Goal: Information Seeking & Learning: Check status

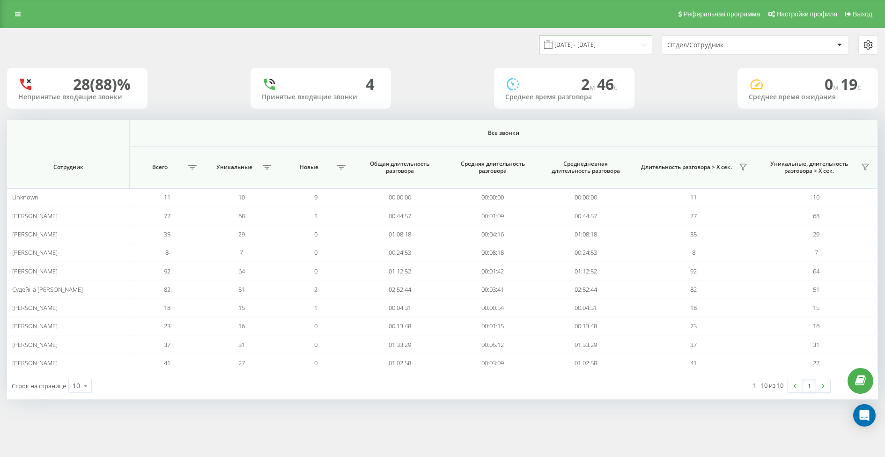
click at [593, 37] on input "[DATE] - [DATE]" at bounding box center [595, 45] width 113 height 18
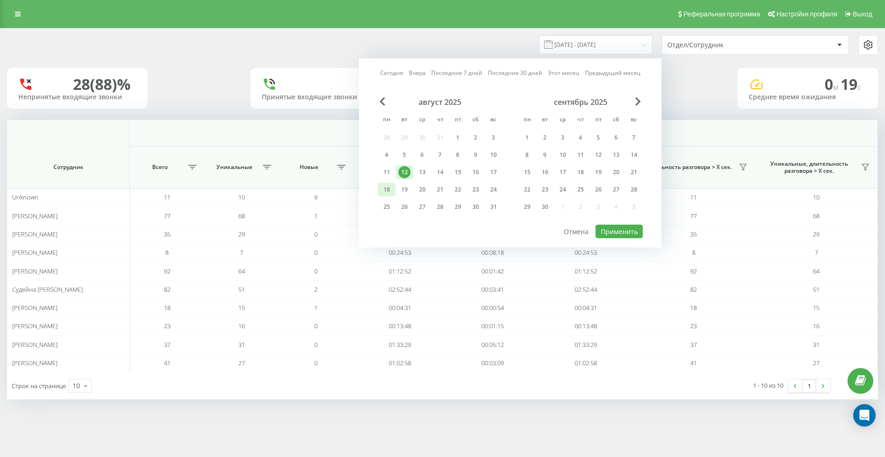
click at [387, 186] on div "18" at bounding box center [387, 189] width 12 height 12
click at [639, 233] on button "Применить" at bounding box center [618, 232] width 47 height 14
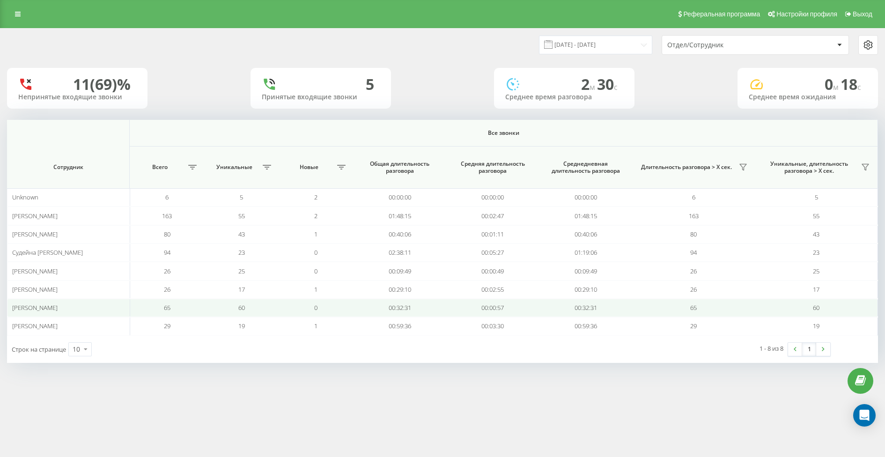
click at [192, 307] on td "65" at bounding box center [167, 308] width 74 height 18
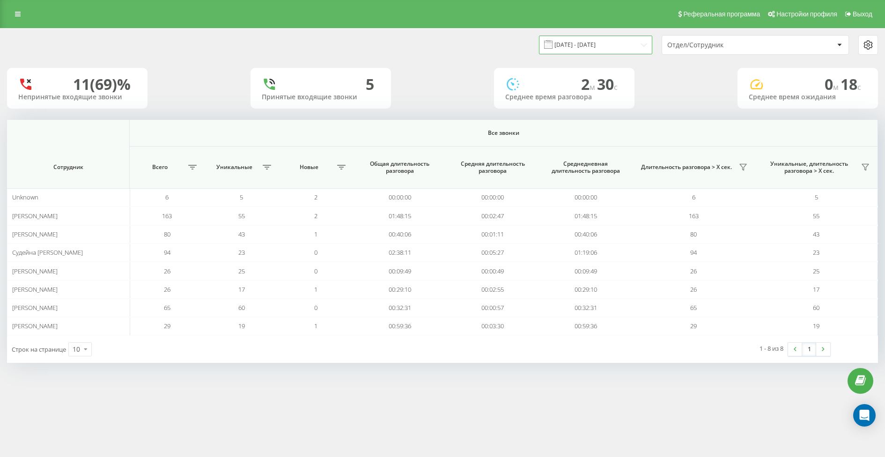
click at [601, 52] on input "[DATE] - [DATE]" at bounding box center [595, 45] width 113 height 18
click at [395, 388] on div "Реферальная программа Настройки профиля Выход [DATE] - [DATE] Отдел/Сотрудник 1…" at bounding box center [442, 228] width 885 height 457
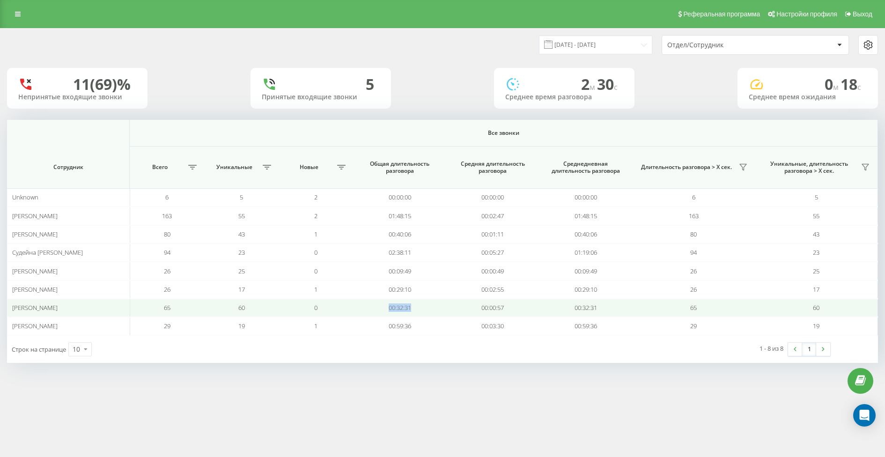
drag, startPoint x: 425, startPoint y: 308, endPoint x: 388, endPoint y: 307, distance: 37.5
click at [388, 307] on td "00:32:31" at bounding box center [399, 308] width 93 height 18
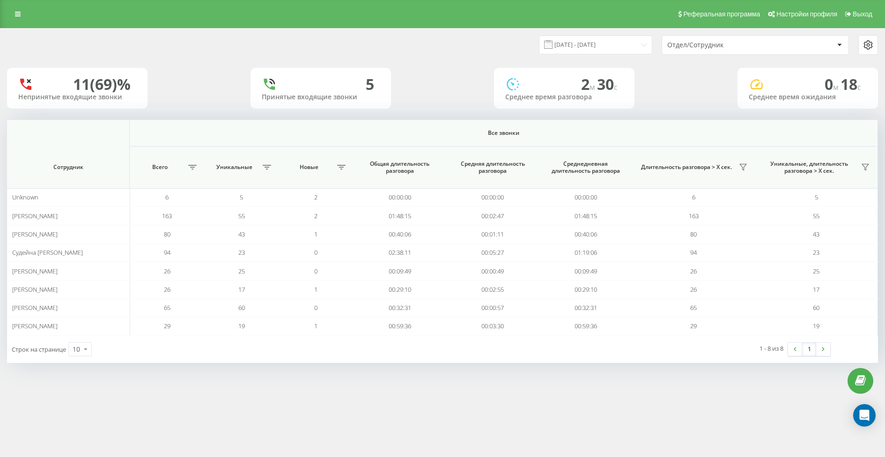
click at [351, 363] on div "[DATE] - [DATE] Отдел/Сотрудник 11 (69)% Непринятые входящие звонки 5 Принятые …" at bounding box center [442, 204] width 885 height 353
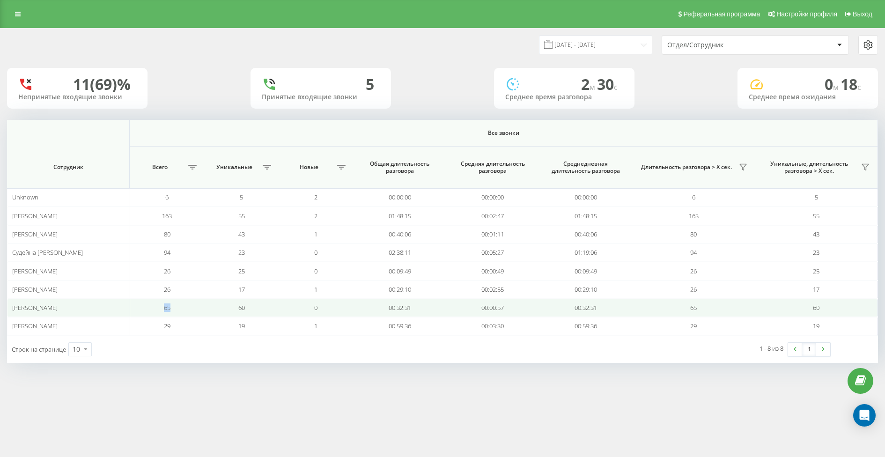
drag, startPoint x: 153, startPoint y: 301, endPoint x: 202, endPoint y: 302, distance: 49.1
click at [202, 302] on td "65" at bounding box center [167, 308] width 74 height 18
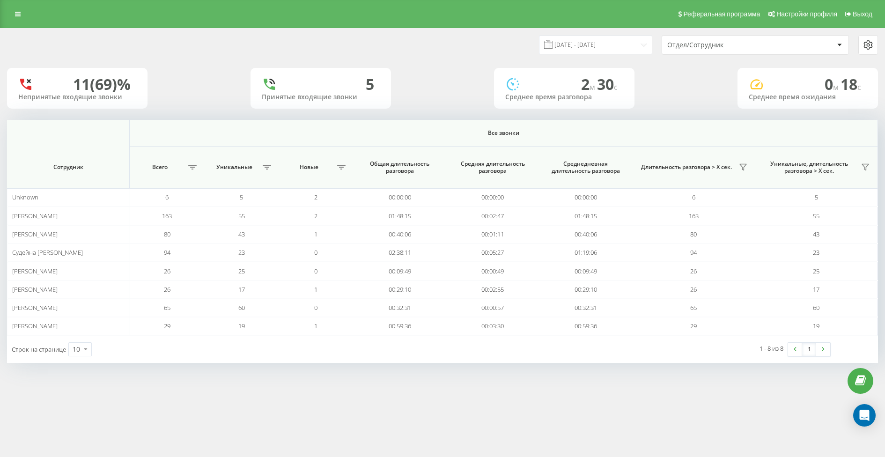
click at [355, 362] on div "[DATE] - [DATE] Отдел/Сотрудник 11 (69)% Непринятые входящие звонки 5 Принятые …" at bounding box center [442, 204] width 885 height 353
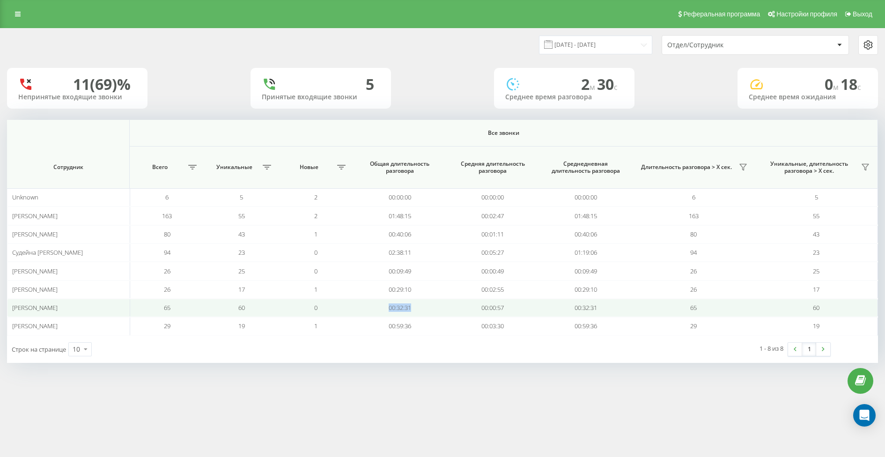
drag, startPoint x: 427, startPoint y: 303, endPoint x: 377, endPoint y: 303, distance: 49.6
click at [377, 303] on td "00:32:31" at bounding box center [399, 308] width 93 height 18
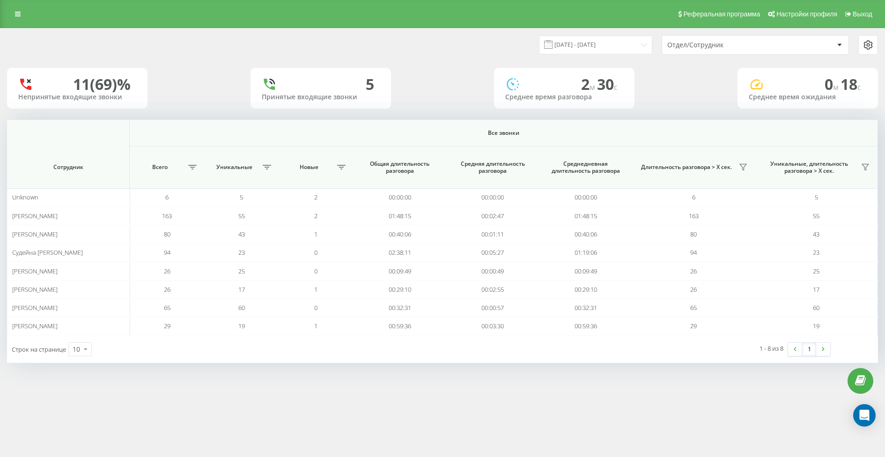
click at [344, 383] on div "Реферальная программа Настройки профиля Выход [DATE] - [DATE] Отдел/Сотрудник 1…" at bounding box center [442, 228] width 885 height 457
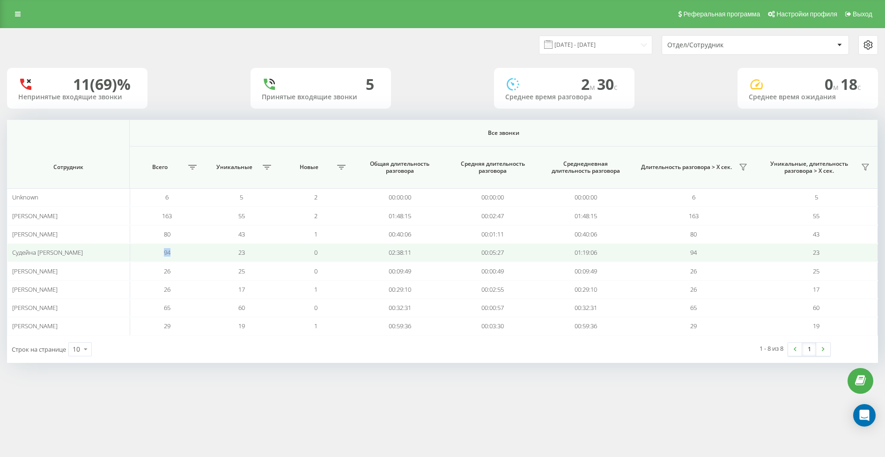
drag, startPoint x: 161, startPoint y: 251, endPoint x: 187, endPoint y: 251, distance: 26.2
click at [187, 251] on td "94" at bounding box center [167, 252] width 74 height 18
drag, startPoint x: 378, startPoint y: 250, endPoint x: 438, endPoint y: 250, distance: 59.9
click at [438, 250] on td "02:38:11" at bounding box center [399, 252] width 93 height 18
drag, startPoint x: 163, startPoint y: 252, endPoint x: 175, endPoint y: 252, distance: 11.7
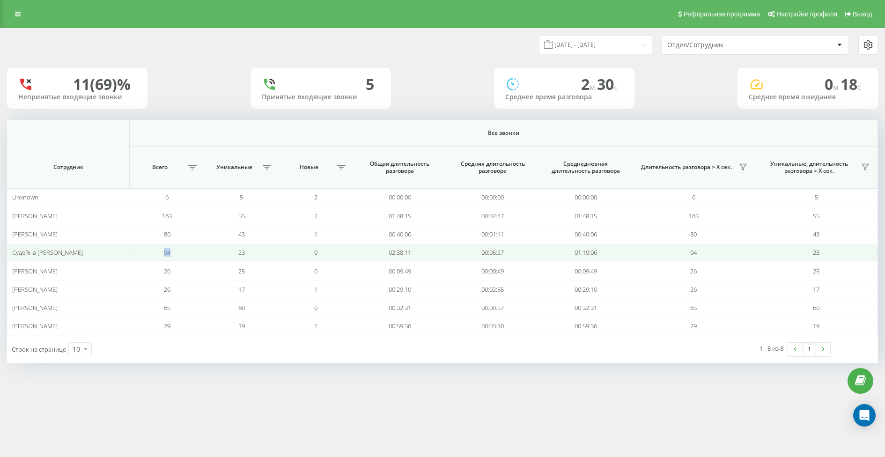
click at [175, 252] on td "94" at bounding box center [167, 252] width 74 height 18
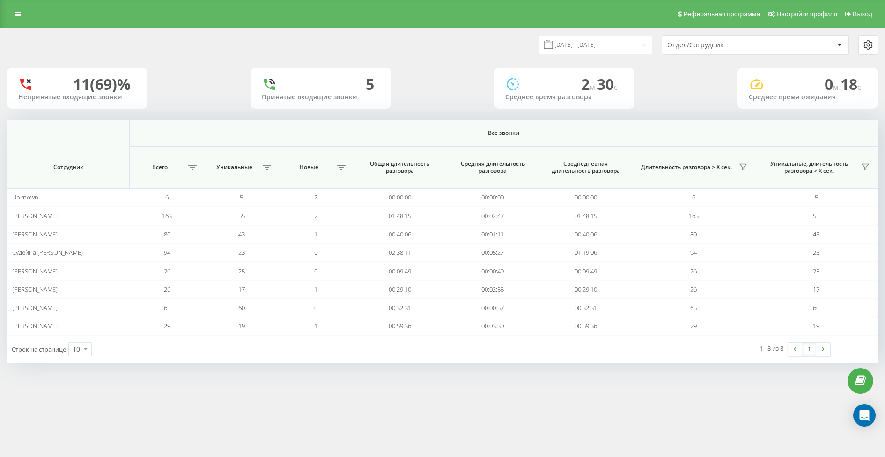
click at [227, 399] on div "Реферальная программа Настройки профиля Выход [DATE] - [DATE] Отдел/Сотрудник 1…" at bounding box center [442, 228] width 885 height 457
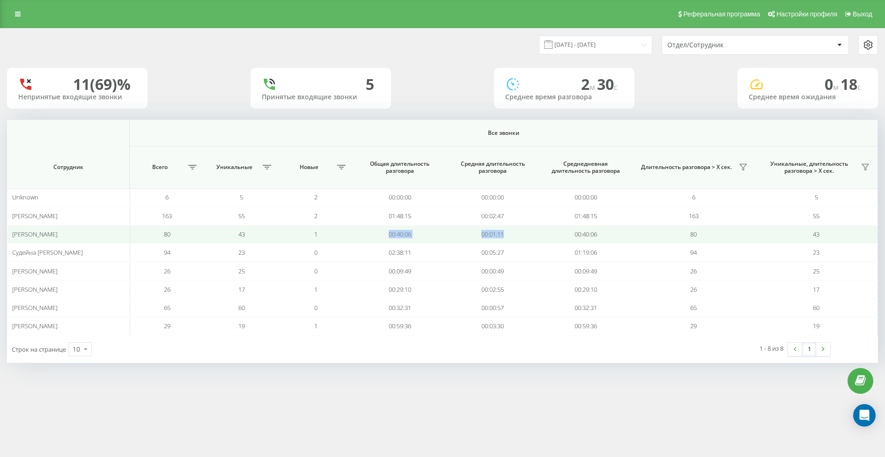
drag, startPoint x: 381, startPoint y: 237, endPoint x: 454, endPoint y: 237, distance: 73.0
click at [454, 237] on tr "Сторож [PERSON_NAME] 80 43 1 00:40:06 00:01:11 00:40:06 80 43" at bounding box center [442, 234] width 871 height 18
drag, startPoint x: 143, startPoint y: 230, endPoint x: 190, endPoint y: 230, distance: 46.8
click at [190, 230] on td "80" at bounding box center [167, 234] width 74 height 18
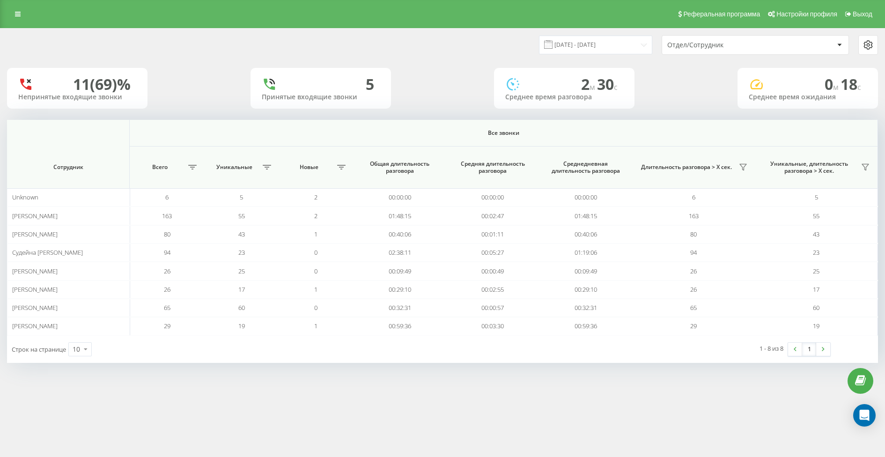
click at [291, 378] on div "[DATE] - [DATE] Отдел/Сотрудник 11 (69)% Непринятые входящие звонки 5 Принятые …" at bounding box center [442, 204] width 885 height 353
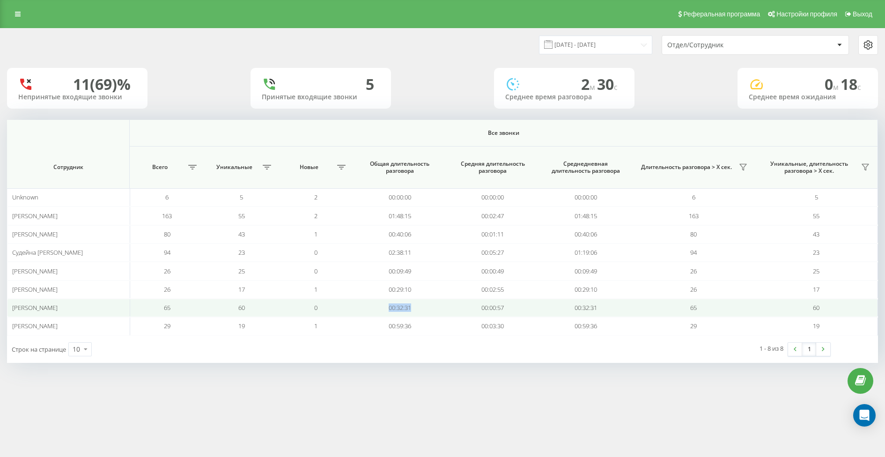
drag, startPoint x: 376, startPoint y: 306, endPoint x: 421, endPoint y: 306, distance: 44.9
click at [421, 306] on td "00:32:31" at bounding box center [399, 308] width 93 height 18
drag, startPoint x: 134, startPoint y: 309, endPoint x: 203, endPoint y: 309, distance: 69.3
click at [203, 309] on td "65" at bounding box center [167, 308] width 74 height 18
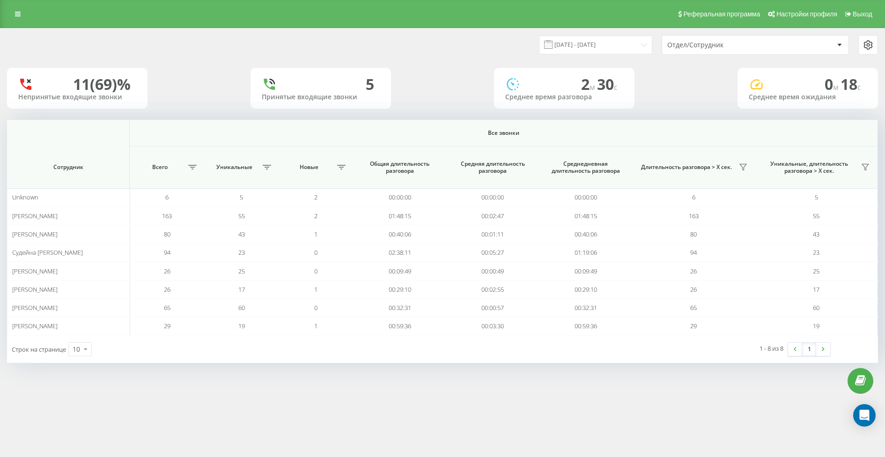
click at [240, 377] on div "[DATE] - [DATE] Отдел/Сотрудник 11 (69)% Непринятые входящие звонки 5 Принятые …" at bounding box center [442, 204] width 885 height 353
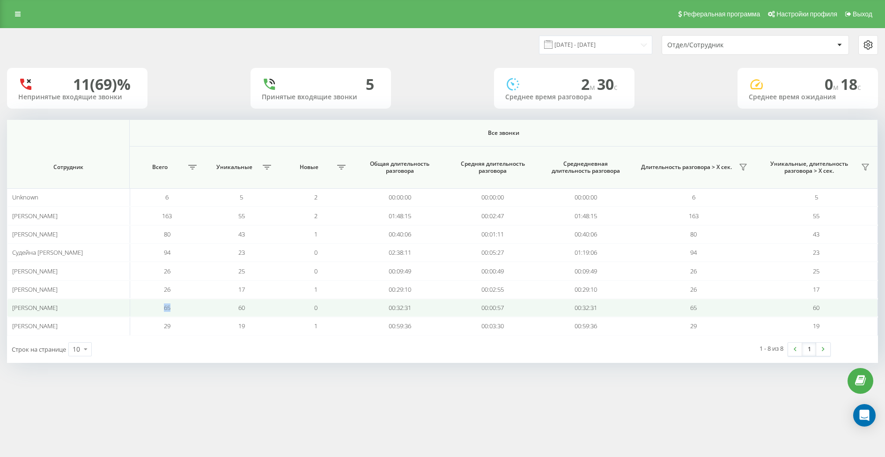
drag, startPoint x: 155, startPoint y: 302, endPoint x: 209, endPoint y: 303, distance: 54.3
click at [209, 303] on tr "[PERSON_NAME] 65 60 0 00:32:31 00:00:57 00:32:31 65 60" at bounding box center [442, 308] width 871 height 18
drag, startPoint x: 232, startPoint y: 309, endPoint x: 271, endPoint y: 309, distance: 39.3
click at [271, 309] on td "60" at bounding box center [241, 308] width 74 height 18
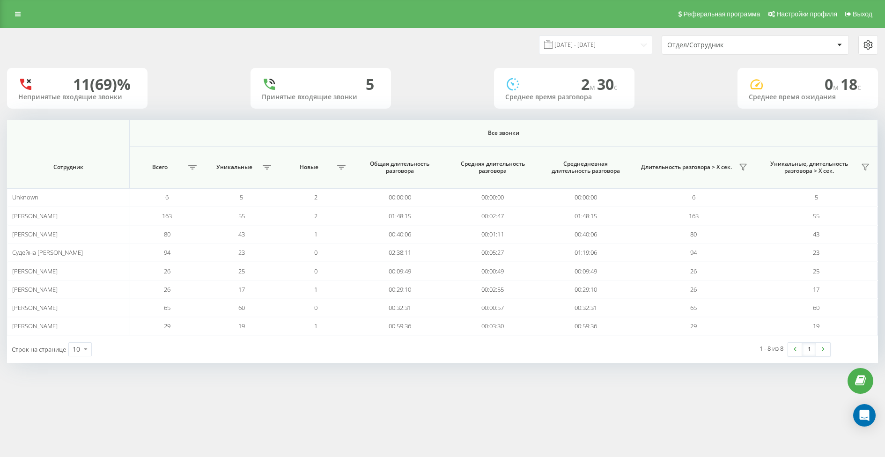
click at [282, 386] on div "Реферальная программа Настройки профиля Выход [DATE] - [DATE] Отдел/Сотрудник 1…" at bounding box center [442, 228] width 885 height 457
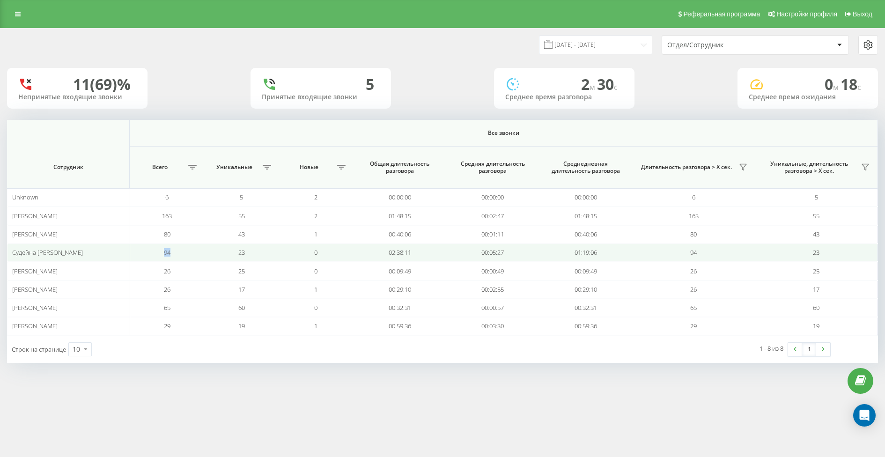
drag, startPoint x: 154, startPoint y: 250, endPoint x: 182, endPoint y: 250, distance: 28.1
click at [182, 250] on td "94" at bounding box center [167, 252] width 74 height 18
drag, startPoint x: 219, startPoint y: 247, endPoint x: 269, endPoint y: 252, distance: 49.8
click at [269, 252] on td "23" at bounding box center [241, 252] width 74 height 18
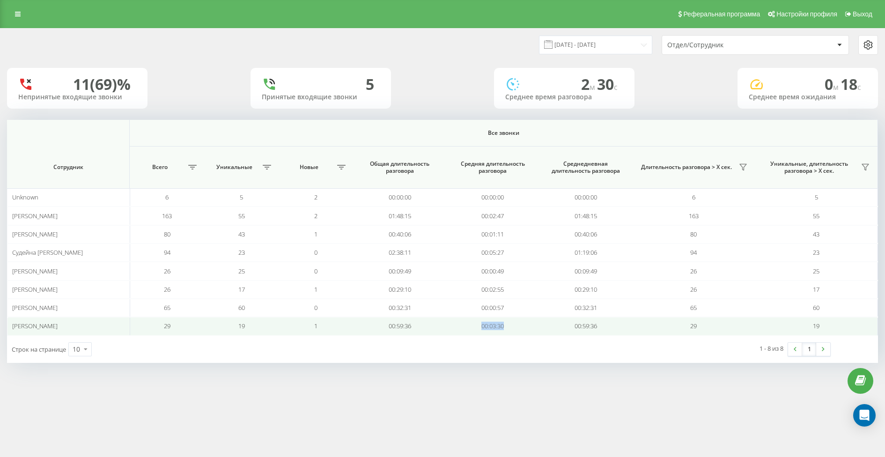
drag, startPoint x: 478, startPoint y: 326, endPoint x: 530, endPoint y: 324, distance: 52.5
click at [530, 324] on td "00:03:30" at bounding box center [492, 326] width 93 height 18
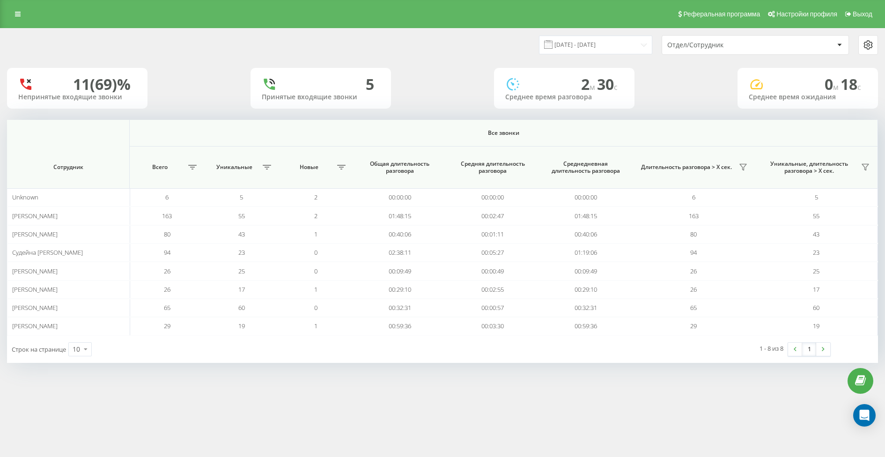
click at [511, 381] on div "Реферальная программа Настройки профиля Выход [DATE] - [DATE] Отдел/Сотрудник 1…" at bounding box center [442, 228] width 885 height 457
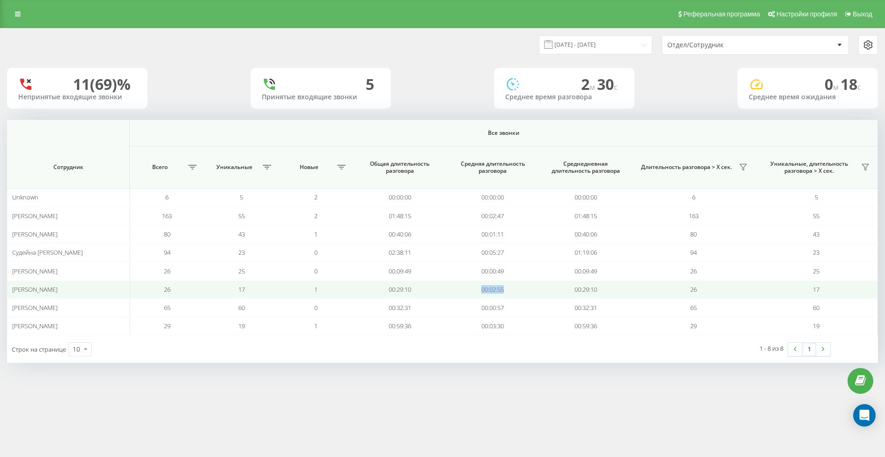
drag, startPoint x: 479, startPoint y: 289, endPoint x: 513, endPoint y: 288, distance: 34.7
click at [513, 288] on td "00:02:55" at bounding box center [492, 289] width 93 height 18
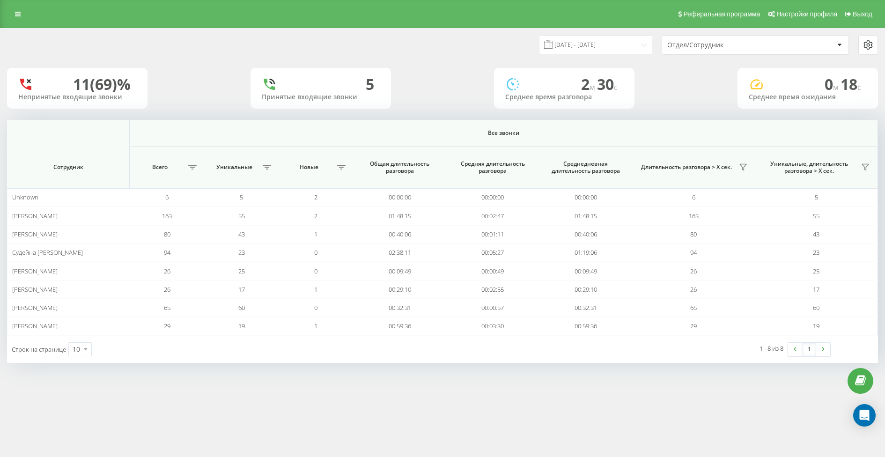
click at [510, 379] on div "Реферальная программа Настройки профиля Выход [DATE] - [DATE] Отдел/Сотрудник 1…" at bounding box center [442, 228] width 885 height 457
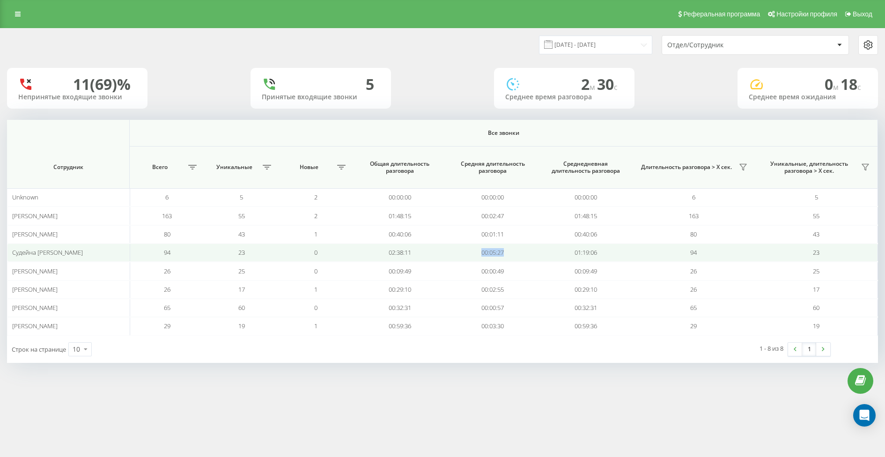
drag, startPoint x: 479, startPoint y: 249, endPoint x: 516, endPoint y: 250, distance: 37.0
click at [516, 250] on td "00:05:27" at bounding box center [492, 252] width 93 height 18
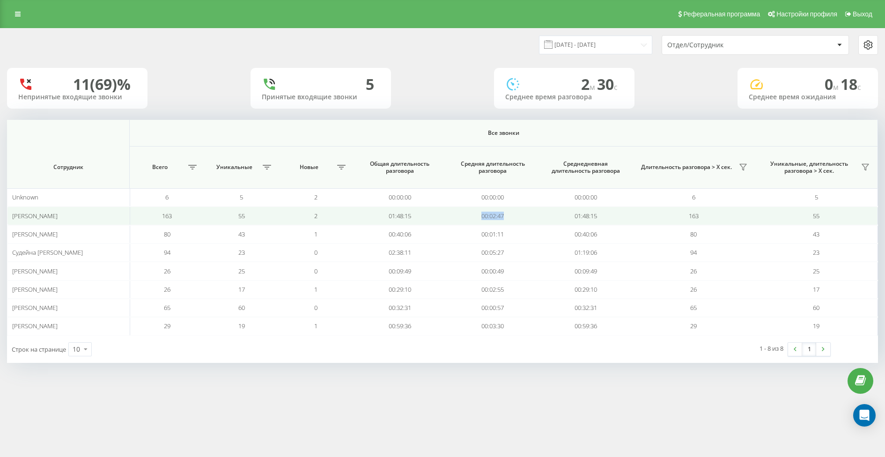
drag, startPoint x: 470, startPoint y: 214, endPoint x: 512, endPoint y: 214, distance: 42.6
click at [512, 214] on td "00:02:47" at bounding box center [492, 215] width 93 height 18
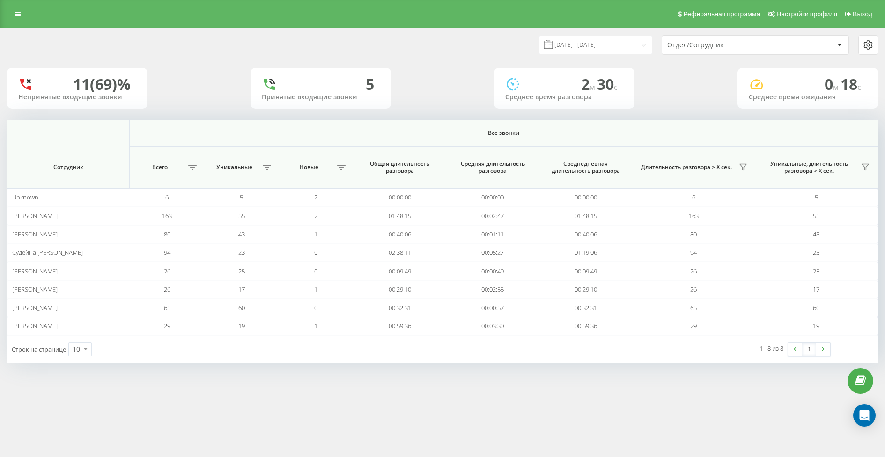
click at [543, 398] on div "Реферальная программа Настройки профиля Выход [DATE] - [DATE] Отдел/Сотрудник 1…" at bounding box center [442, 228] width 885 height 457
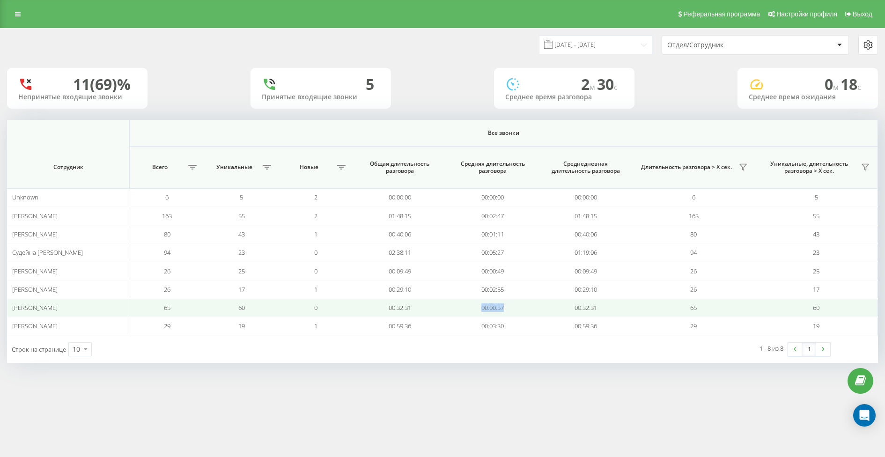
drag, startPoint x: 477, startPoint y: 306, endPoint x: 532, endPoint y: 306, distance: 55.2
click at [532, 306] on td "00:00:57" at bounding box center [492, 308] width 93 height 18
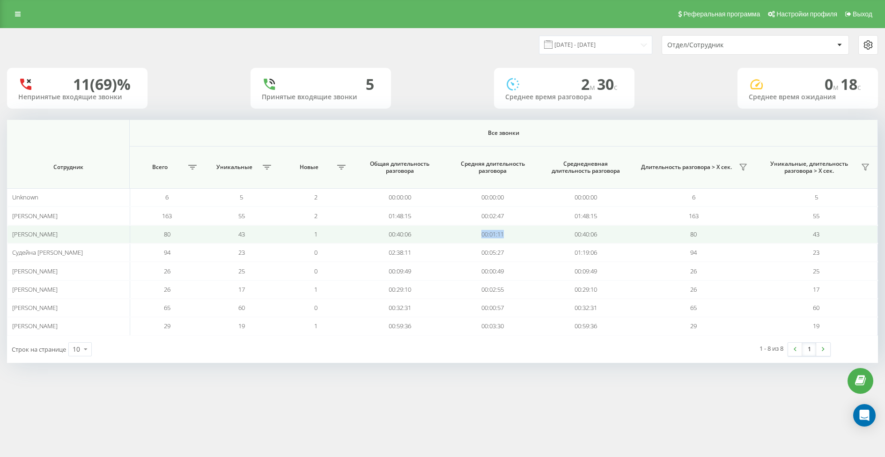
drag, startPoint x: 472, startPoint y: 231, endPoint x: 535, endPoint y: 231, distance: 63.2
click at [535, 231] on td "00:01:11" at bounding box center [492, 234] width 93 height 18
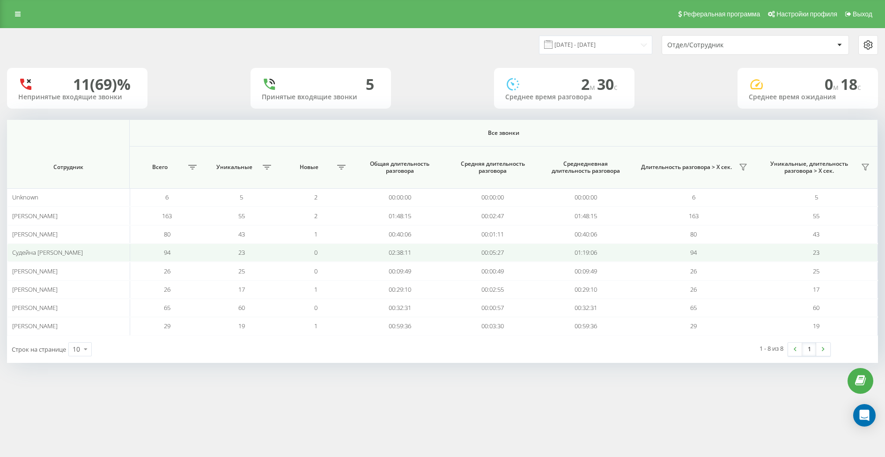
drag, startPoint x: 476, startPoint y: 246, endPoint x: 506, endPoint y: 247, distance: 30.4
click at [506, 247] on td "00:05:27" at bounding box center [492, 252] width 93 height 18
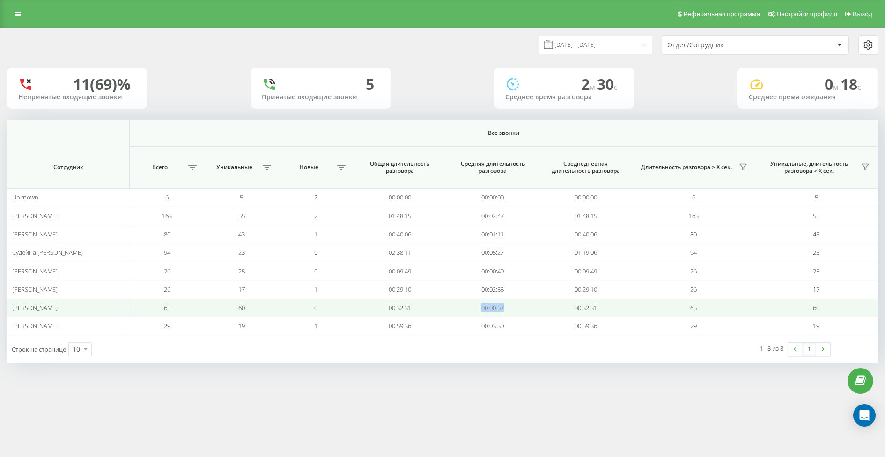
drag, startPoint x: 482, startPoint y: 306, endPoint x: 517, endPoint y: 304, distance: 35.1
click at [517, 304] on td "00:00:57" at bounding box center [492, 308] width 93 height 18
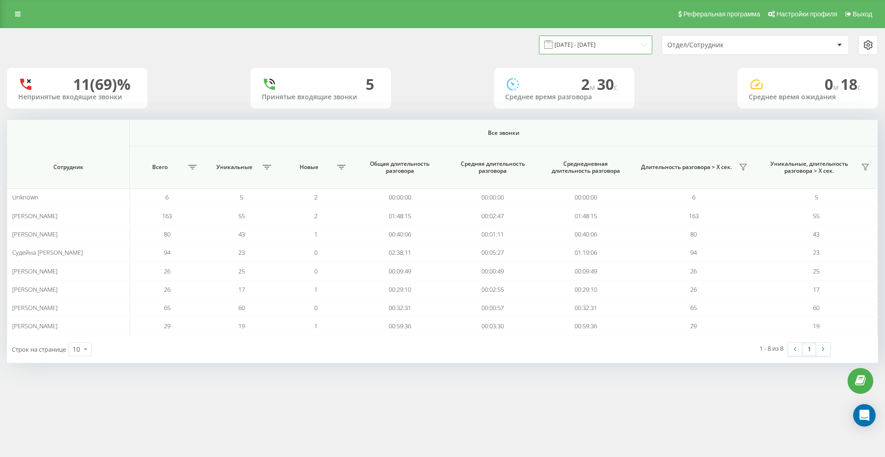
click at [607, 49] on input "[DATE] - [DATE]" at bounding box center [595, 45] width 113 height 18
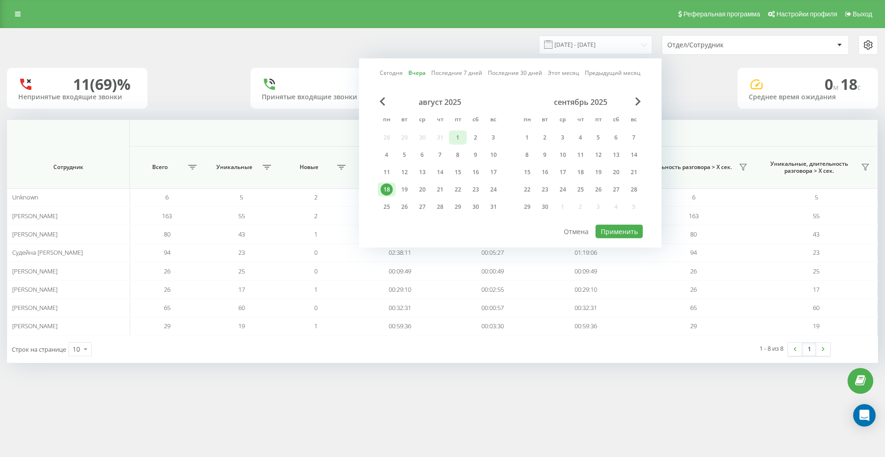
click at [453, 139] on div "1" at bounding box center [458, 138] width 12 height 12
click at [387, 186] on div "18" at bounding box center [387, 189] width 12 height 12
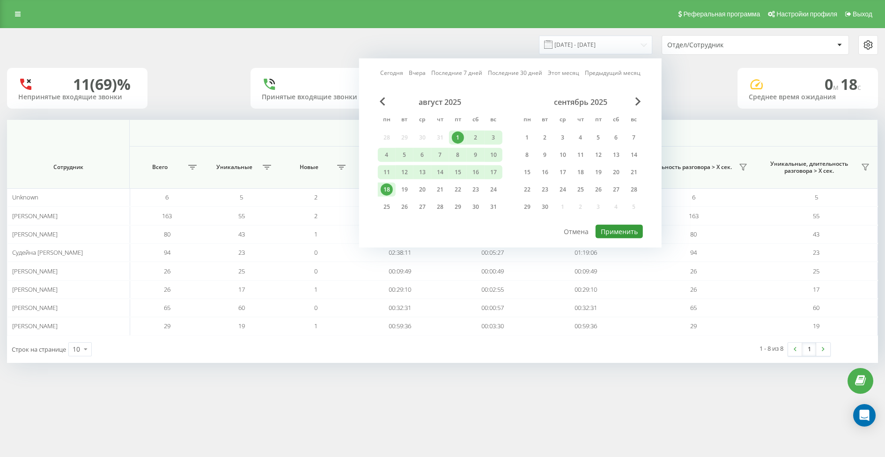
click at [610, 228] on button "Применить" at bounding box center [618, 232] width 47 height 14
type input "[DATE] - [DATE]"
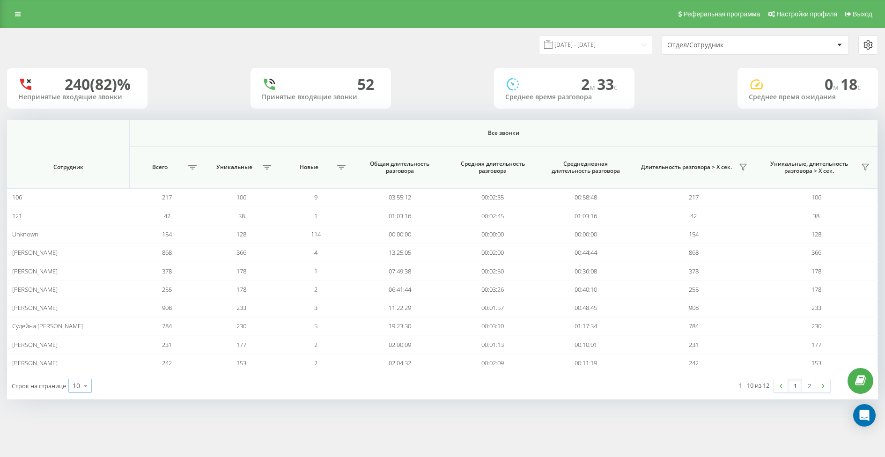
click at [78, 382] on div "10" at bounding box center [76, 385] width 7 height 9
click at [78, 341] on span "25" at bounding box center [76, 345] width 7 height 9
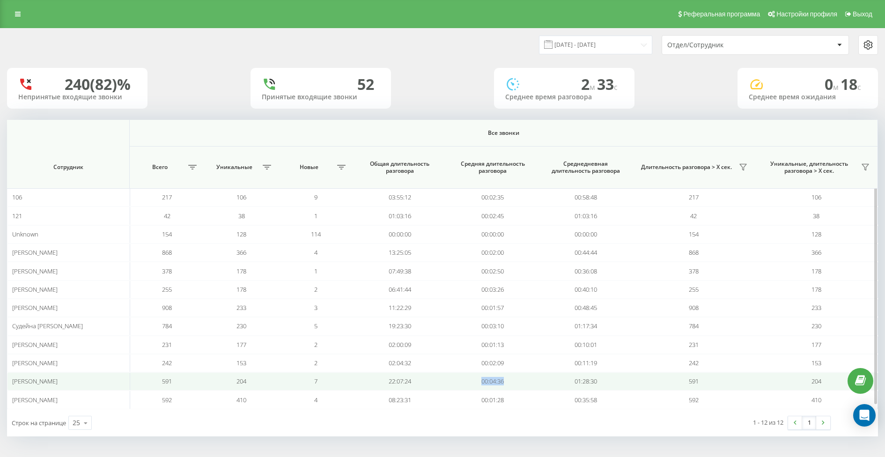
drag, startPoint x: 471, startPoint y: 376, endPoint x: 522, endPoint y: 374, distance: 51.5
click at [522, 374] on td "00:04:36" at bounding box center [492, 381] width 93 height 18
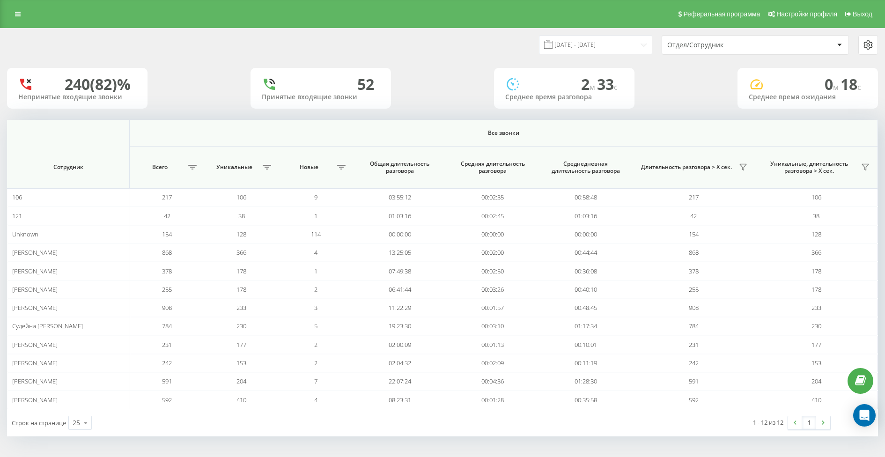
click at [497, 421] on div "Строк на странице 25 10 25 50 100 1 - 12 из 12 1" at bounding box center [442, 422] width 871 height 27
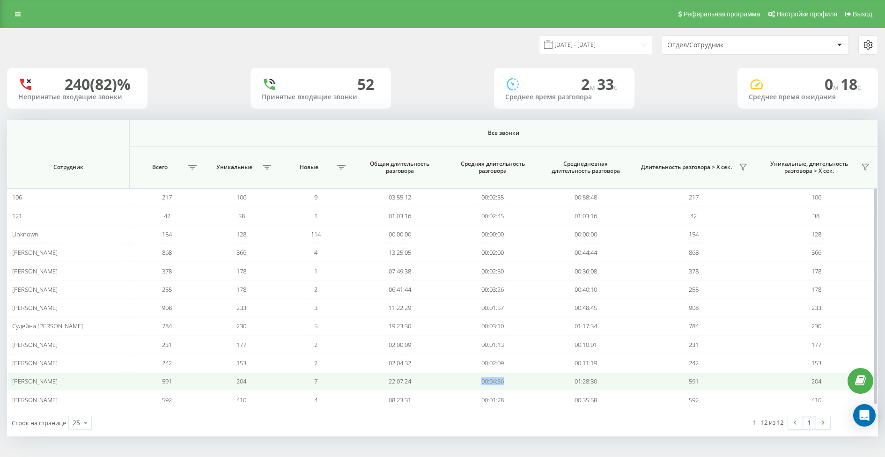
drag, startPoint x: 478, startPoint y: 378, endPoint x: 516, endPoint y: 378, distance: 37.9
click at [516, 378] on td "00:04:36" at bounding box center [492, 381] width 93 height 18
